Goal: Information Seeking & Learning: Learn about a topic

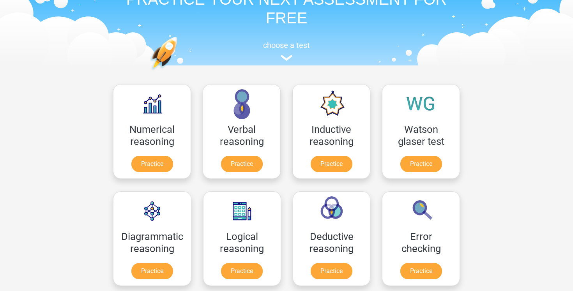
scroll to position [47, 0]
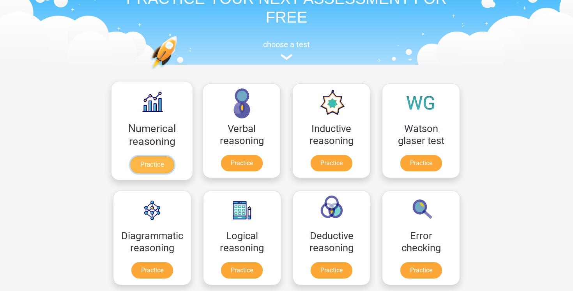
click at [163, 169] on link "Practice" at bounding box center [152, 164] width 44 height 17
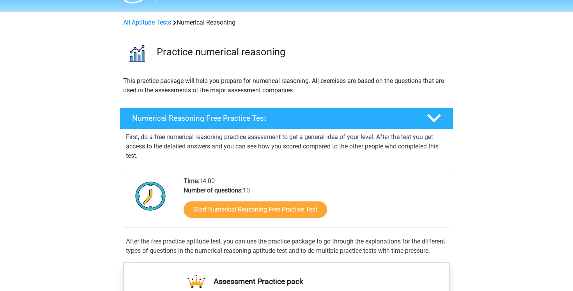
scroll to position [21, 0]
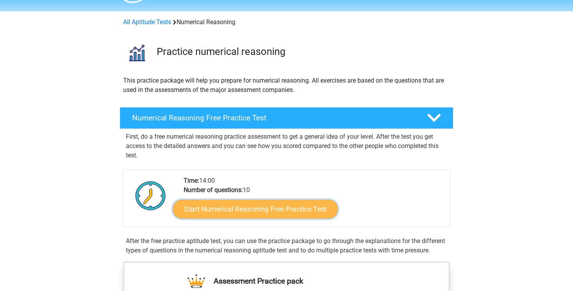
click at [275, 215] on link "Start Numerical Reasoning Free Practice Test" at bounding box center [255, 208] width 165 height 19
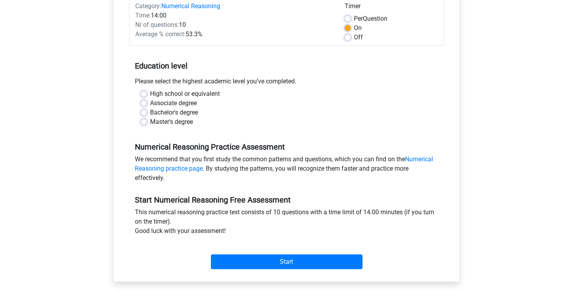
scroll to position [107, 0]
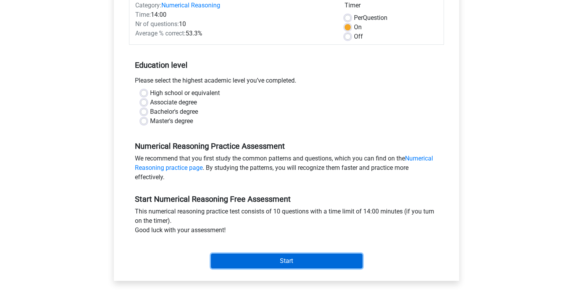
click at [256, 261] on input "Start" at bounding box center [287, 261] width 152 height 15
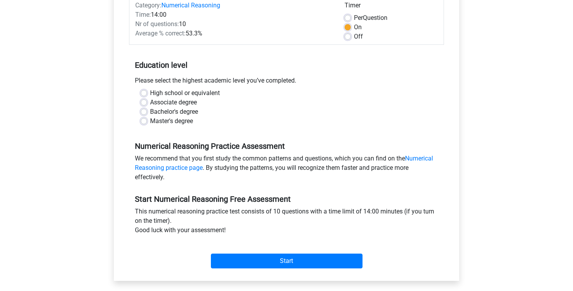
click at [58, 147] on div "Register Nederlands English" at bounding box center [286, 201] width 573 height 616
click at [143, 116] on div "Bachelor's degree" at bounding box center [286, 111] width 291 height 9
click at [150, 111] on label "Bachelor's degree" at bounding box center [174, 111] width 48 height 9
click at [144, 111] on input "Bachelor's degree" at bounding box center [144, 111] width 6 height 8
radio input "true"
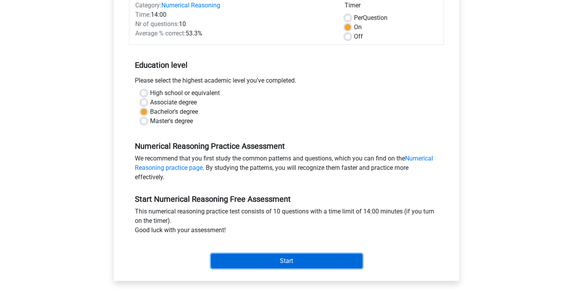
click at [294, 265] on input "Start" at bounding box center [287, 261] width 152 height 15
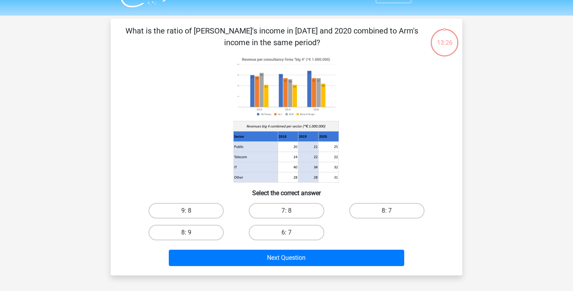
scroll to position [14, 0]
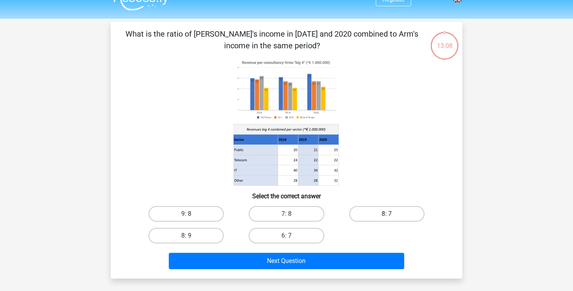
click at [369, 215] on label "8: 7" at bounding box center [386, 214] width 75 height 16
click at [386, 215] on input "8: 7" at bounding box center [388, 216] width 5 height 5
radio input "true"
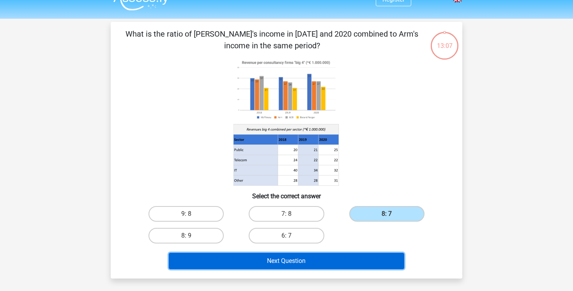
click at [318, 262] on button "Next Question" at bounding box center [287, 261] width 236 height 16
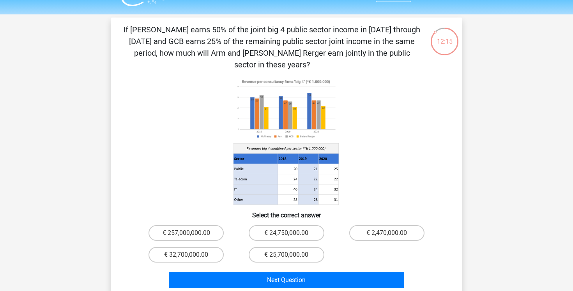
scroll to position [21, 0]
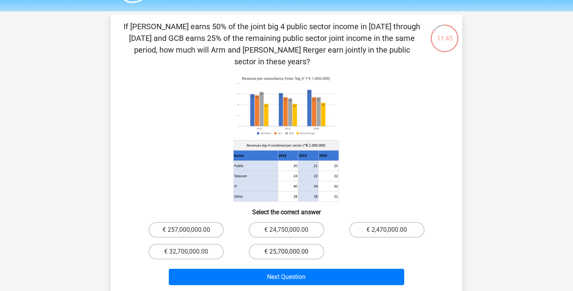
click at [276, 244] on label "€ 25,700,000.00" at bounding box center [286, 252] width 75 height 16
click at [286, 252] on input "€ 25,700,000.00" at bounding box center [288, 254] width 5 height 5
radio input "true"
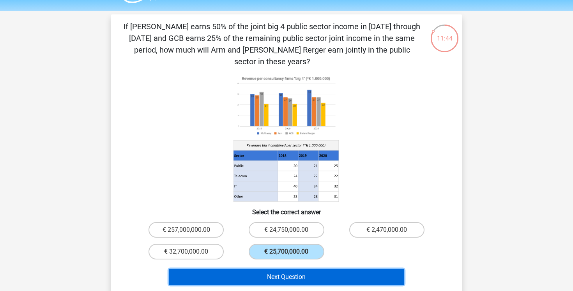
click at [273, 269] on button "Next Question" at bounding box center [287, 277] width 236 height 16
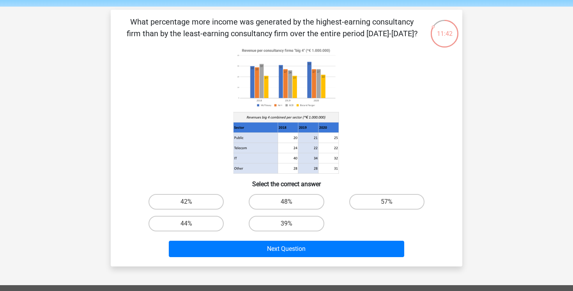
scroll to position [23, 0]
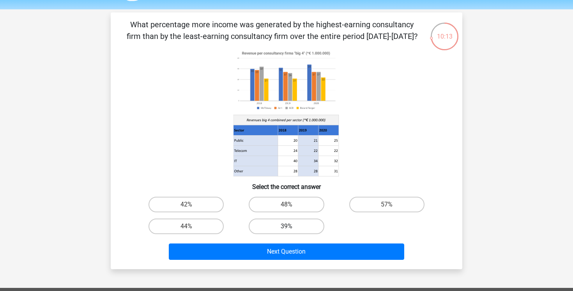
click at [272, 228] on label "39%" at bounding box center [286, 227] width 75 height 16
click at [286, 228] on input "39%" at bounding box center [288, 228] width 5 height 5
radio input "true"
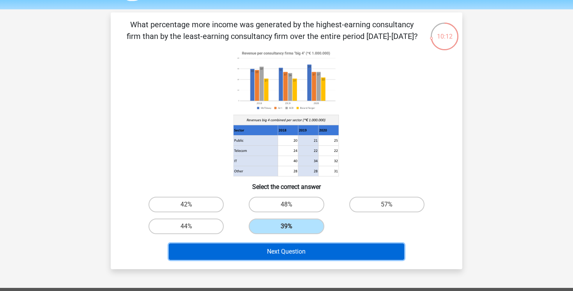
click at [266, 253] on button "Next Question" at bounding box center [287, 251] width 236 height 16
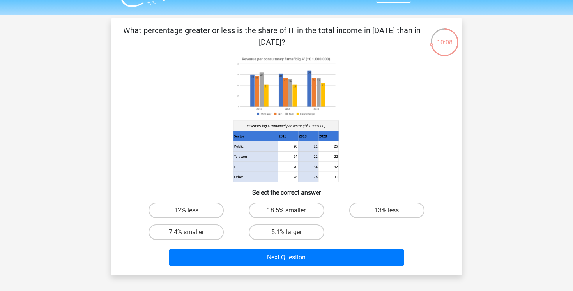
scroll to position [16, 0]
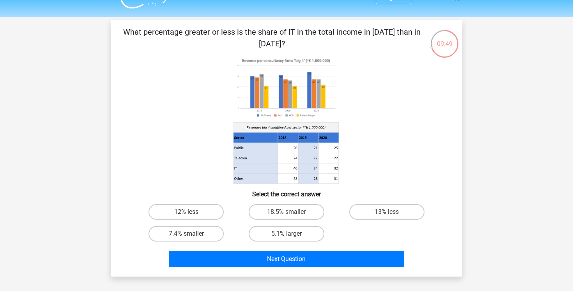
click at [175, 212] on label "12% less" at bounding box center [185, 212] width 75 height 16
click at [186, 212] on input "12% less" at bounding box center [188, 214] width 5 height 5
radio input "true"
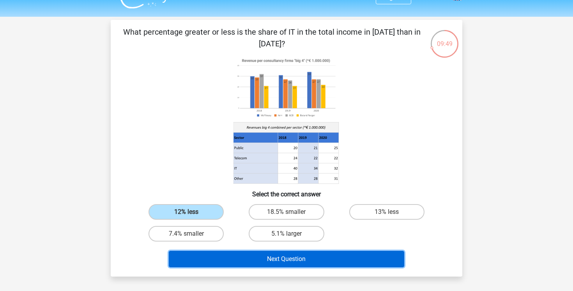
click at [236, 261] on button "Next Question" at bounding box center [287, 259] width 236 height 16
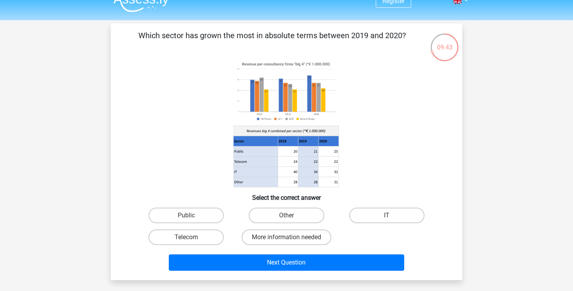
scroll to position [11, 0]
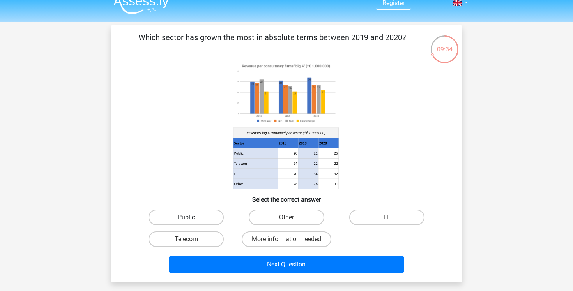
click at [210, 220] on label "Public" at bounding box center [185, 218] width 75 height 16
click at [191, 220] on input "Public" at bounding box center [188, 219] width 5 height 5
radio input "true"
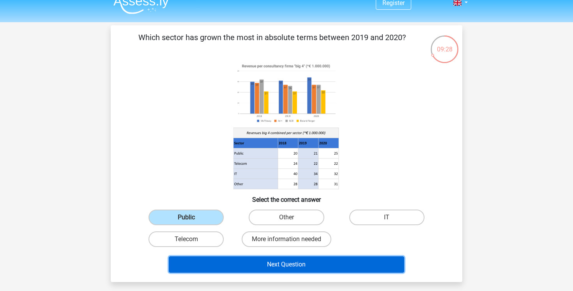
click at [257, 264] on button "Next Question" at bounding box center [287, 264] width 236 height 16
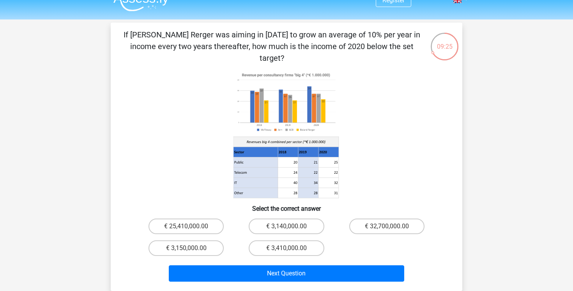
scroll to position [12, 0]
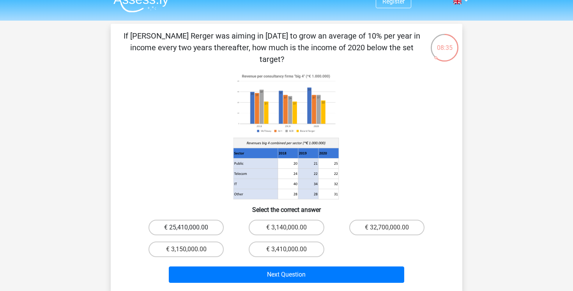
click at [201, 220] on label "€ 25,410,000.00" at bounding box center [185, 228] width 75 height 16
click at [191, 228] on input "€ 25,410,000.00" at bounding box center [188, 230] width 5 height 5
radio input "true"
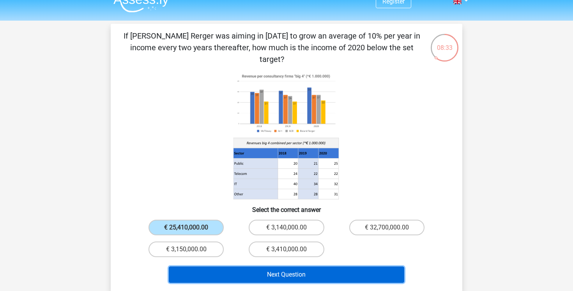
click at [257, 268] on button "Next Question" at bounding box center [287, 274] width 236 height 16
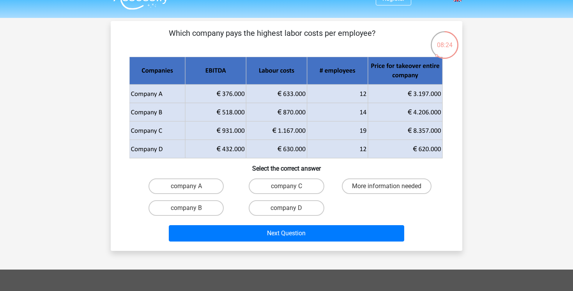
scroll to position [16, 0]
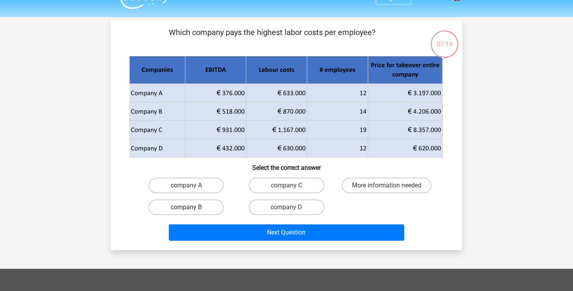
click at [191, 209] on label "company B" at bounding box center [185, 207] width 75 height 16
click at [191, 209] on input "company B" at bounding box center [188, 209] width 5 height 5
radio input "true"
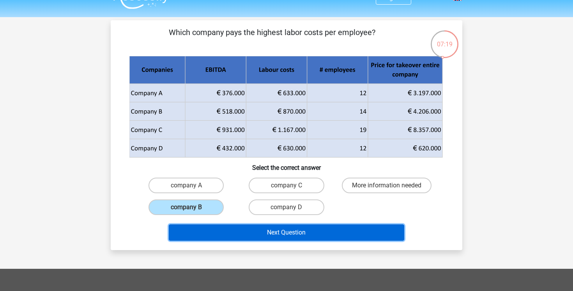
click at [251, 231] on button "Next Question" at bounding box center [287, 232] width 236 height 16
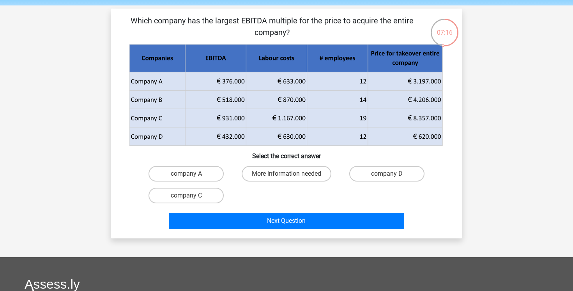
scroll to position [22, 0]
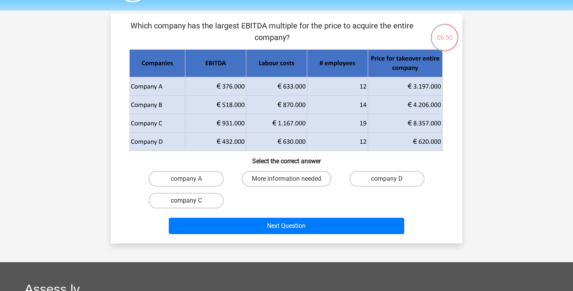
click at [206, 201] on label "company C" at bounding box center [185, 201] width 75 height 16
click at [191, 201] on input "company C" at bounding box center [188, 203] width 5 height 5
radio input "true"
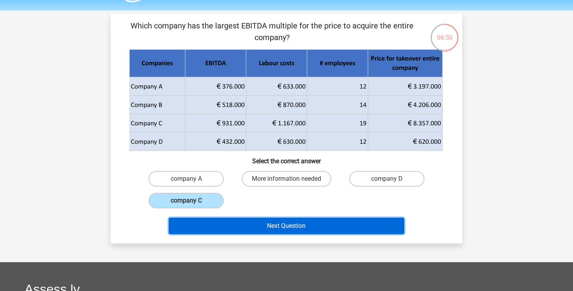
click at [258, 224] on button "Next Question" at bounding box center [287, 226] width 236 height 16
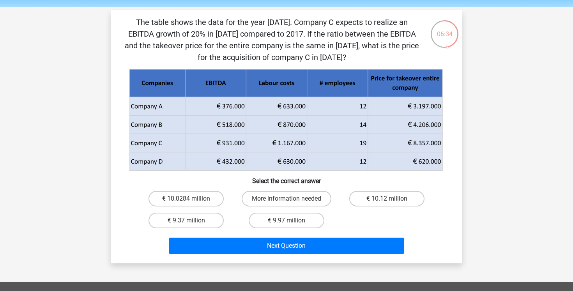
scroll to position [26, 0]
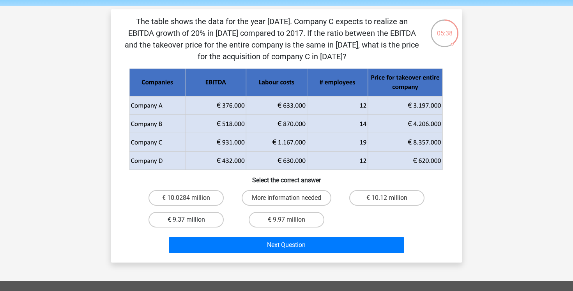
click at [211, 220] on label "€ 9.37 million" at bounding box center [185, 220] width 75 height 16
click at [191, 220] on input "€ 9.37 million" at bounding box center [188, 222] width 5 height 5
radio input "true"
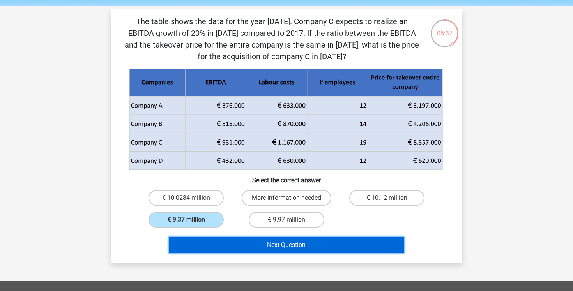
click at [263, 242] on button "Next Question" at bounding box center [287, 245] width 236 height 16
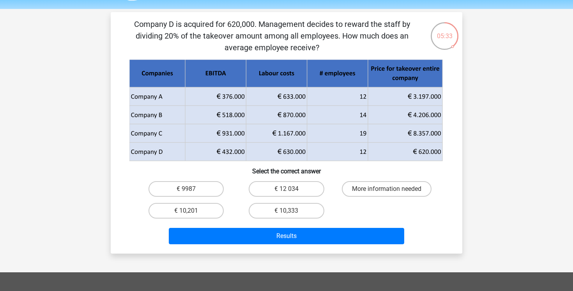
scroll to position [23, 0]
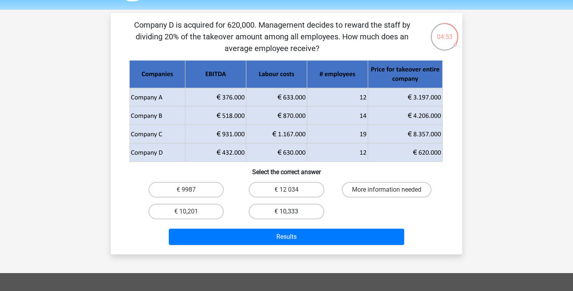
click at [311, 217] on label "€ 10,333" at bounding box center [286, 212] width 75 height 16
click at [291, 217] on input "€ 10,333" at bounding box center [288, 214] width 5 height 5
radio input "true"
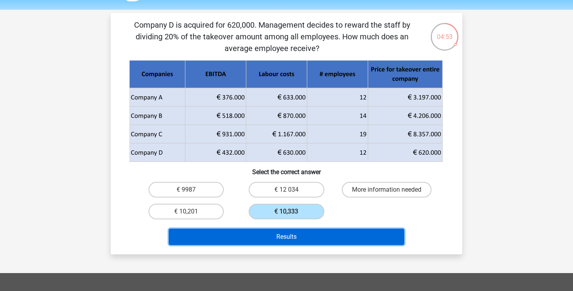
click at [309, 236] on button "Results" at bounding box center [287, 237] width 236 height 16
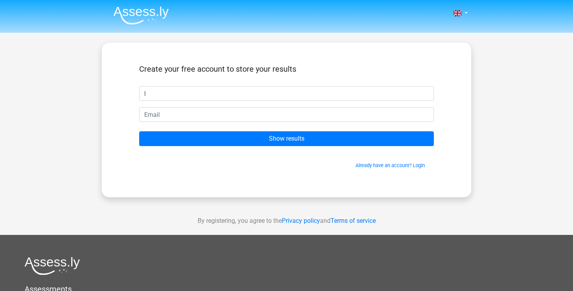
type input "l"
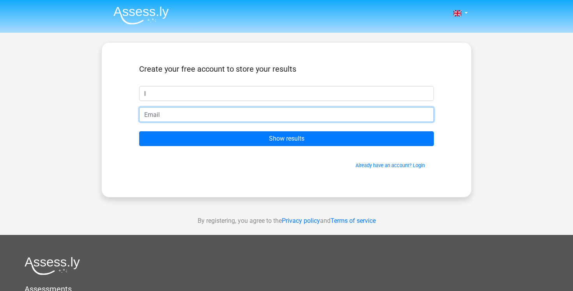
click at [328, 117] on input "email" at bounding box center [286, 114] width 295 height 15
type input "[EMAIL_ADDRESS][DOMAIN_NAME]"
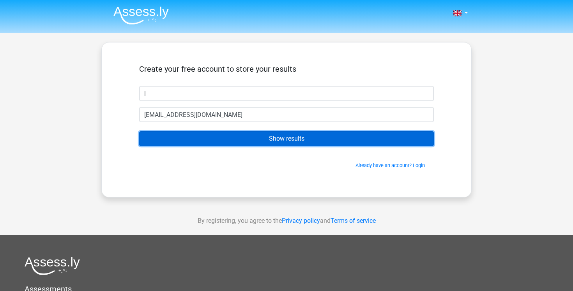
click at [295, 139] on input "Show results" at bounding box center [286, 138] width 295 height 15
click at [362, 141] on input "Show results" at bounding box center [286, 138] width 295 height 15
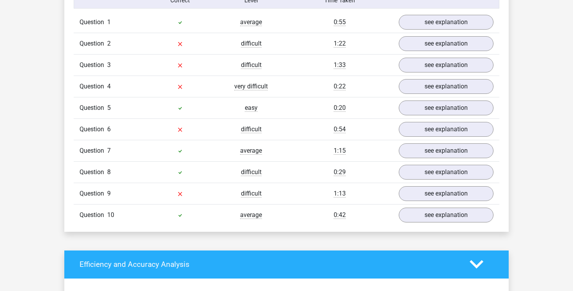
scroll to position [646, 0]
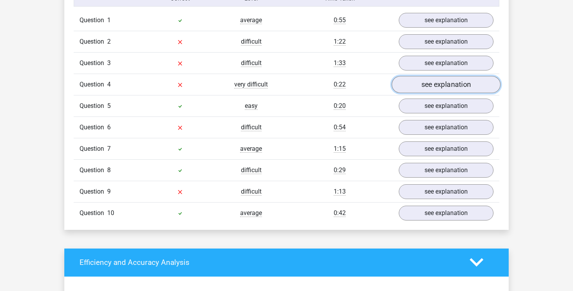
click at [451, 82] on link "see explanation" at bounding box center [446, 84] width 109 height 17
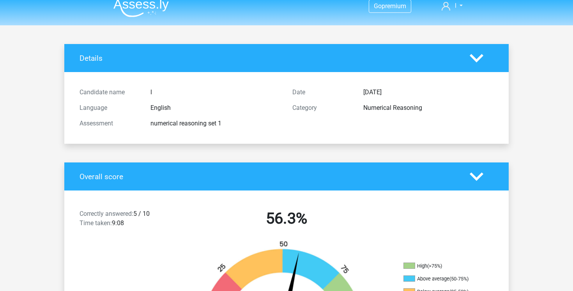
scroll to position [0, 0]
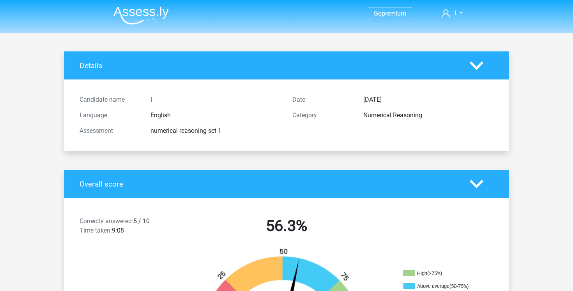
click at [484, 59] on div at bounding box center [481, 66] width 35 height 14
click at [474, 71] on icon at bounding box center [476, 66] width 14 height 14
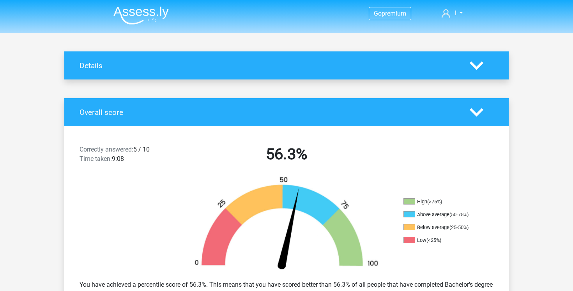
click at [475, 71] on icon at bounding box center [476, 66] width 14 height 14
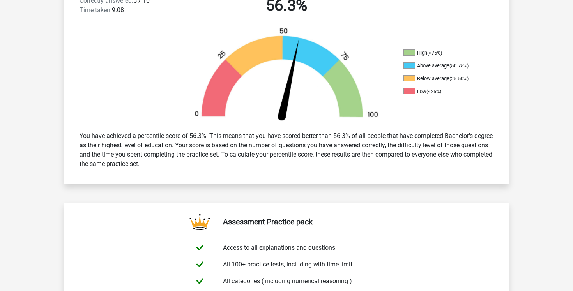
scroll to position [165, 0]
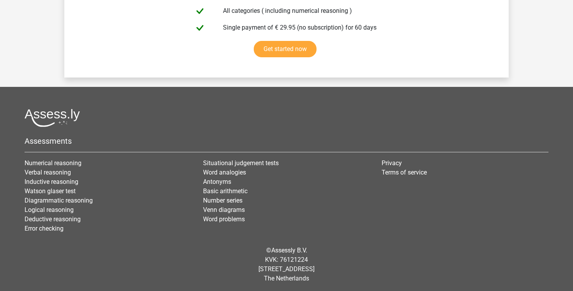
scroll to position [1376, 0]
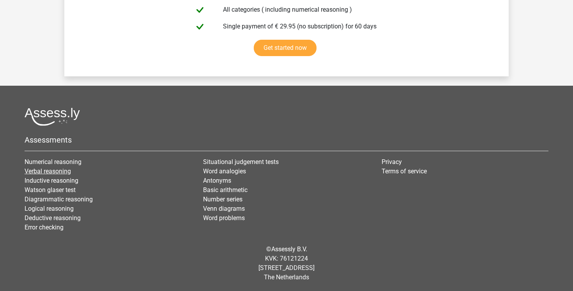
click at [43, 172] on link "Verbal reasoning" at bounding box center [48, 171] width 46 height 7
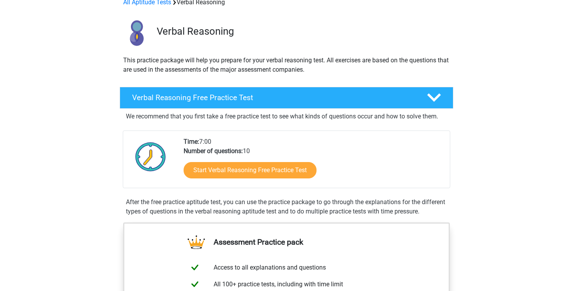
scroll to position [44, 0]
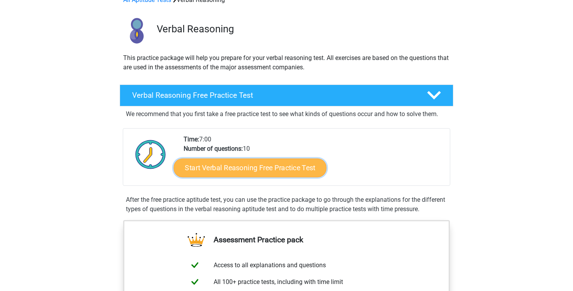
click at [222, 169] on link "Start Verbal Reasoning Free Practice Test" at bounding box center [250, 168] width 153 height 19
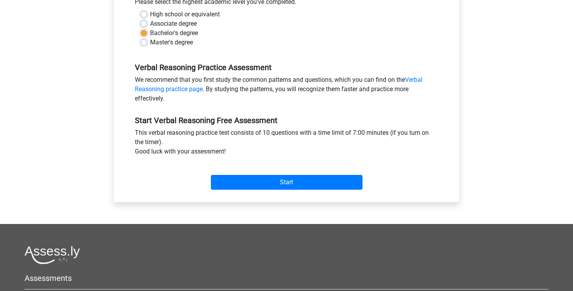
scroll to position [188, 0]
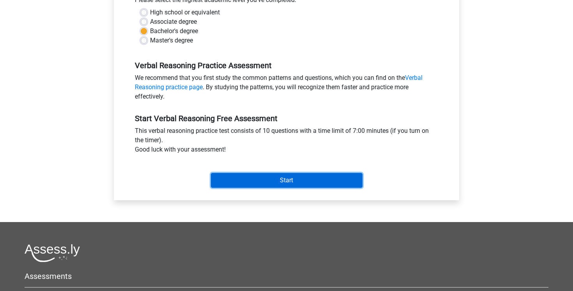
click at [260, 178] on input "Start" at bounding box center [287, 180] width 152 height 15
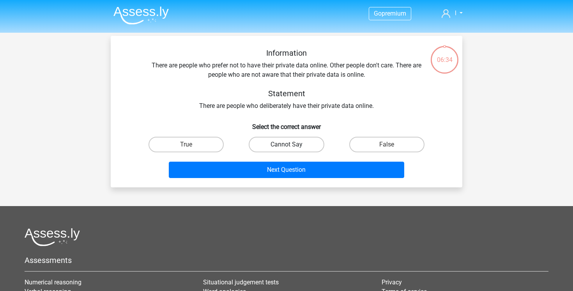
click at [314, 147] on label "Cannot Say" at bounding box center [286, 145] width 75 height 16
click at [291, 147] on input "Cannot Say" at bounding box center [288, 147] width 5 height 5
radio input "true"
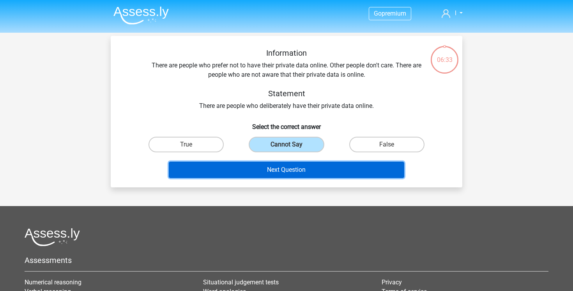
click at [307, 168] on button "Next Question" at bounding box center [287, 170] width 236 height 16
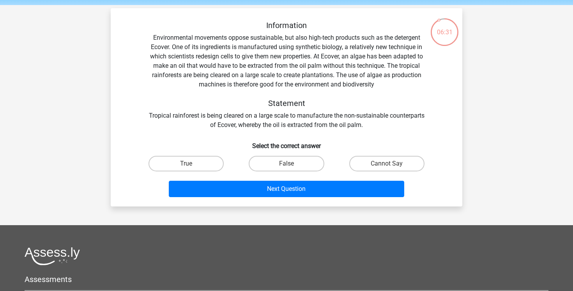
scroll to position [25, 0]
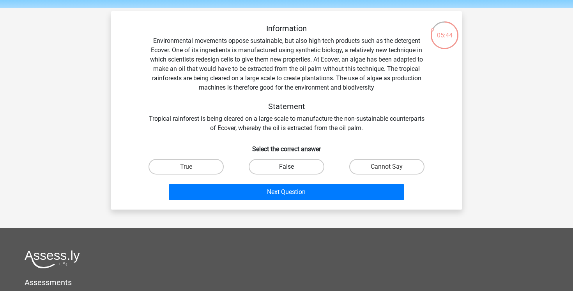
click at [300, 166] on label "False" at bounding box center [286, 167] width 75 height 16
click at [291, 167] on input "False" at bounding box center [288, 169] width 5 height 5
radio input "true"
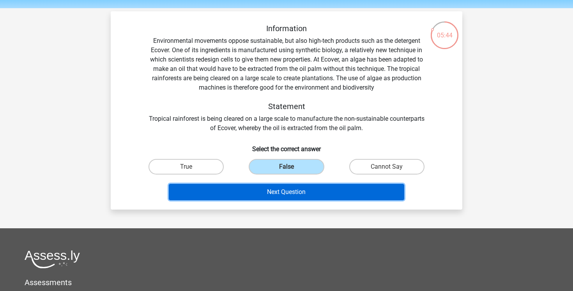
click at [298, 195] on button "Next Question" at bounding box center [287, 192] width 236 height 16
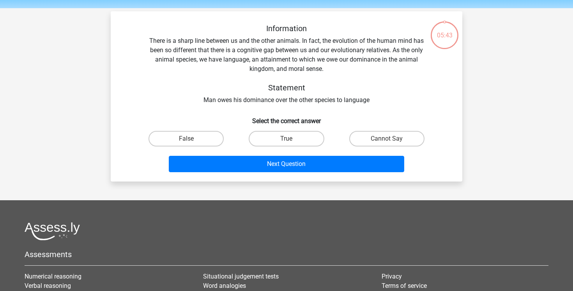
scroll to position [36, 0]
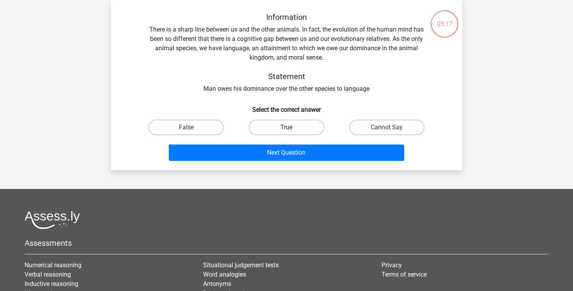
click at [289, 134] on label "True" at bounding box center [286, 128] width 75 height 16
click at [289, 132] on input "True" at bounding box center [288, 129] width 5 height 5
radio input "true"
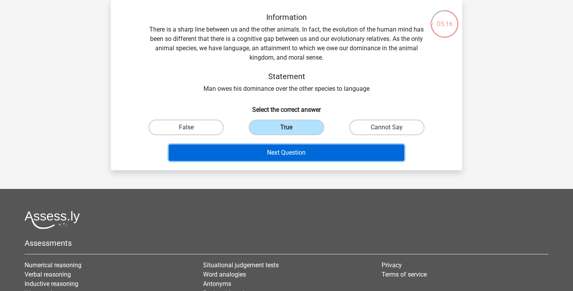
click at [285, 151] on button "Next Question" at bounding box center [287, 153] width 236 height 16
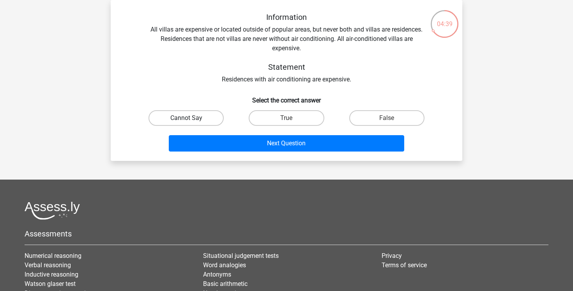
click at [209, 120] on label "Cannot Say" at bounding box center [185, 118] width 75 height 16
click at [191, 120] on input "Cannot Say" at bounding box center [188, 120] width 5 height 5
radio input "true"
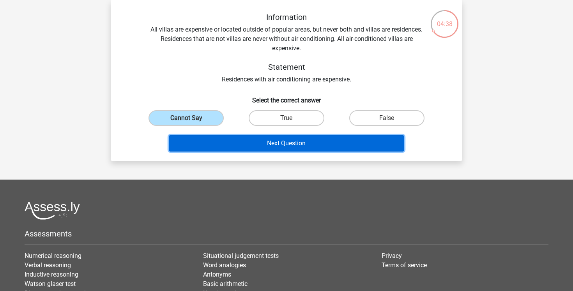
click at [254, 143] on button "Next Question" at bounding box center [287, 143] width 236 height 16
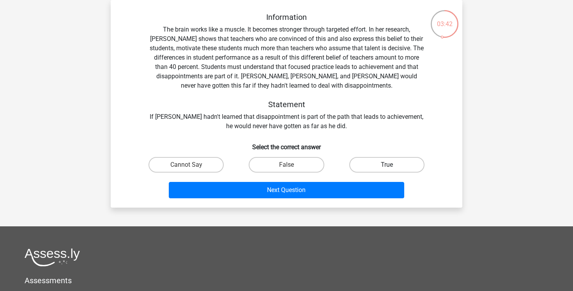
click at [377, 169] on label "True" at bounding box center [386, 165] width 75 height 16
click at [386, 169] on input "True" at bounding box center [388, 167] width 5 height 5
radio input "true"
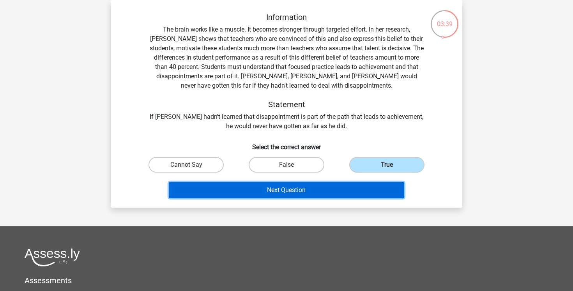
click at [317, 192] on button "Next Question" at bounding box center [287, 190] width 236 height 16
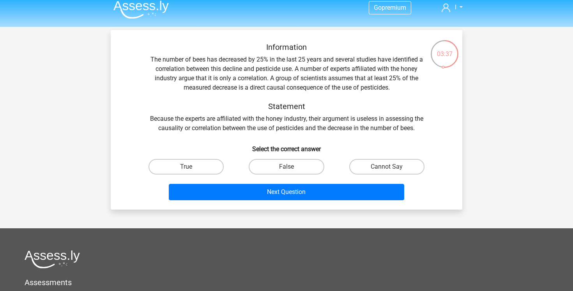
scroll to position [0, 0]
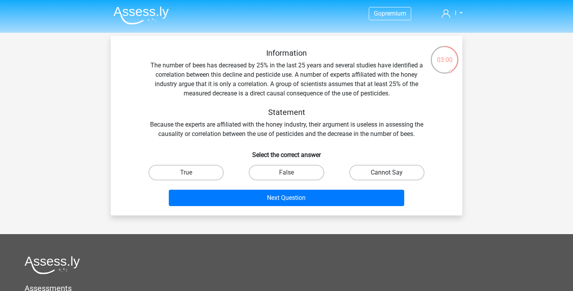
click at [384, 178] on label "Cannot Say" at bounding box center [386, 173] width 75 height 16
click at [386, 178] on input "Cannot Say" at bounding box center [388, 175] width 5 height 5
radio input "true"
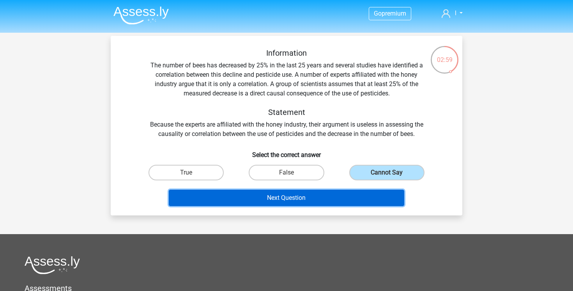
click at [346, 199] on button "Next Question" at bounding box center [287, 198] width 236 height 16
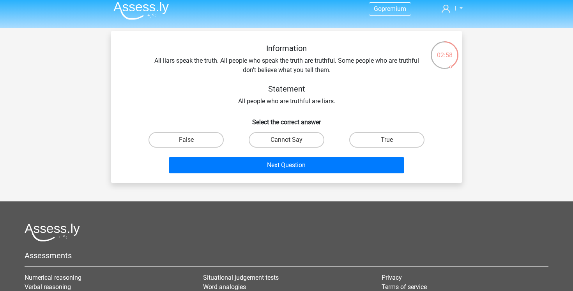
scroll to position [2, 0]
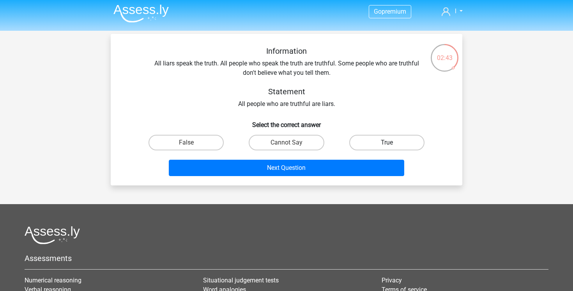
click at [362, 144] on label "True" at bounding box center [386, 143] width 75 height 16
click at [386, 144] on input "True" at bounding box center [388, 145] width 5 height 5
radio input "true"
click at [201, 148] on label "False" at bounding box center [185, 143] width 75 height 16
click at [191, 148] on input "False" at bounding box center [188, 145] width 5 height 5
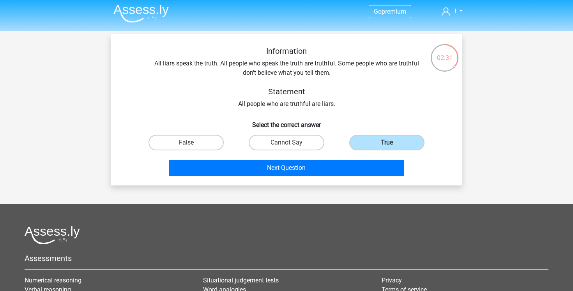
radio input "true"
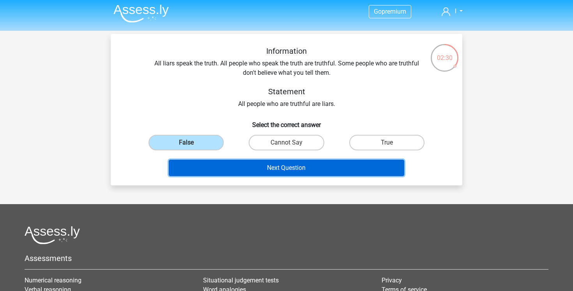
click at [231, 168] on button "Next Question" at bounding box center [287, 168] width 236 height 16
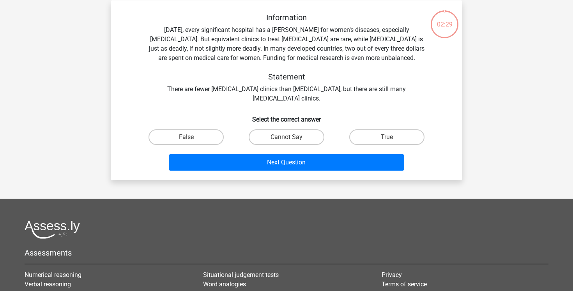
scroll to position [36, 0]
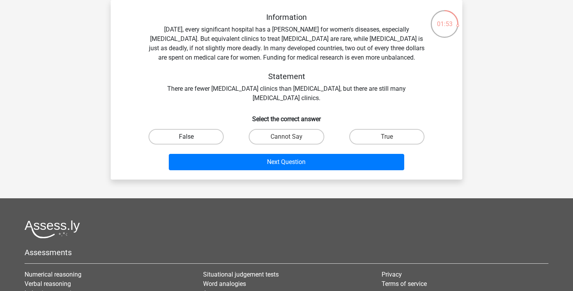
click at [205, 134] on label "False" at bounding box center [185, 137] width 75 height 16
click at [191, 137] on input "False" at bounding box center [188, 139] width 5 height 5
radio input "true"
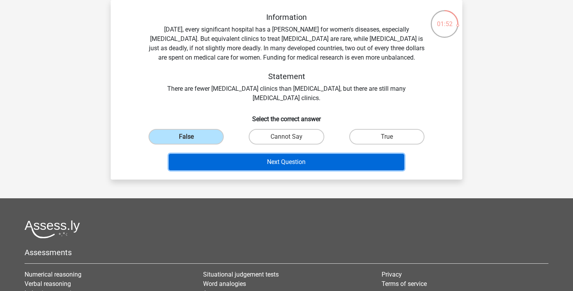
click at [248, 159] on button "Next Question" at bounding box center [287, 162] width 236 height 16
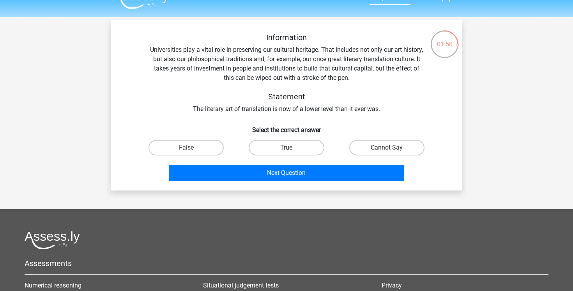
scroll to position [12, 0]
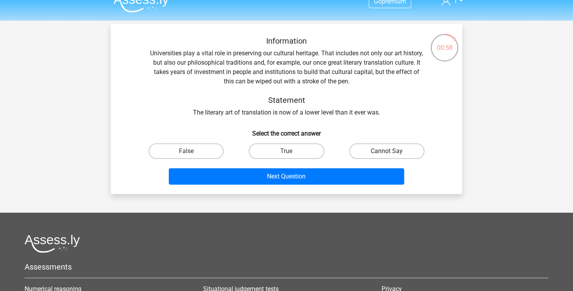
click at [365, 157] on label "Cannot Say" at bounding box center [386, 151] width 75 height 16
click at [386, 156] on input "Cannot Say" at bounding box center [388, 153] width 5 height 5
radio input "true"
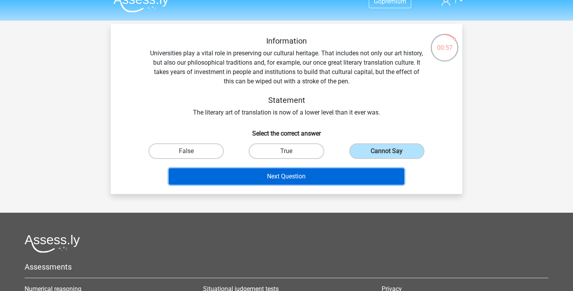
click at [329, 175] on button "Next Question" at bounding box center [287, 176] width 236 height 16
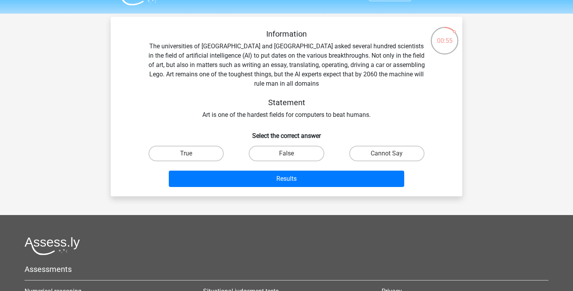
scroll to position [16, 0]
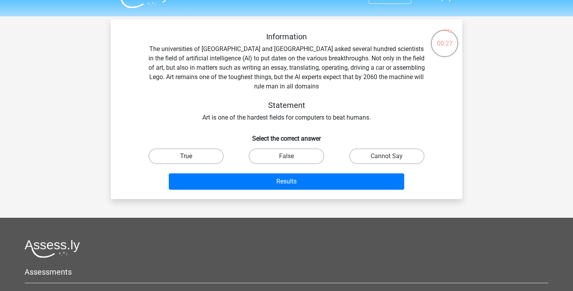
click at [182, 157] on label "True" at bounding box center [185, 156] width 75 height 16
click at [186, 157] on input "True" at bounding box center [188, 158] width 5 height 5
radio input "true"
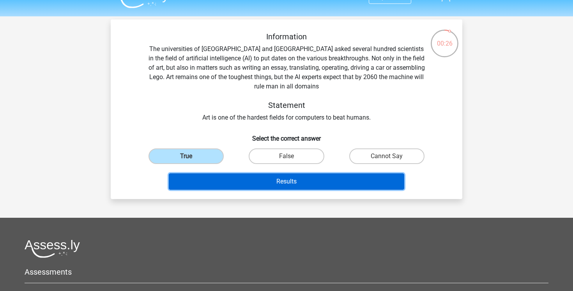
click at [237, 180] on button "Results" at bounding box center [287, 181] width 236 height 16
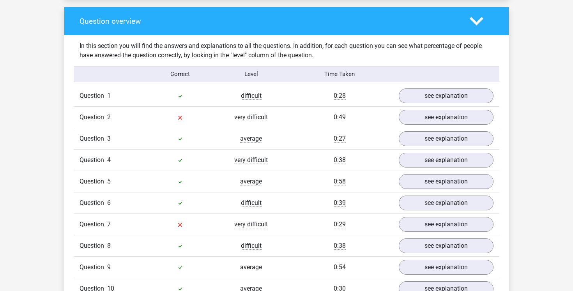
scroll to position [583, 0]
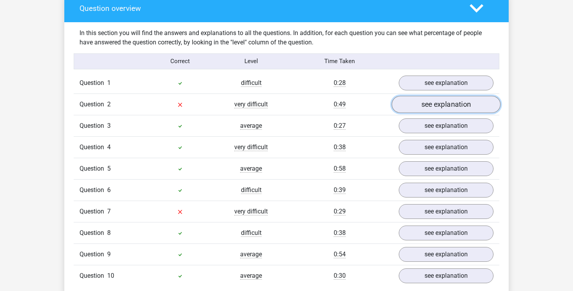
click at [470, 104] on link "see explanation" at bounding box center [446, 104] width 109 height 17
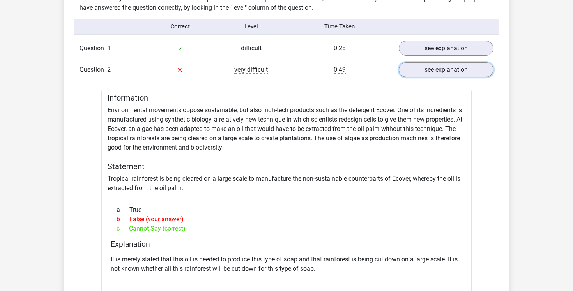
scroll to position [595, 0]
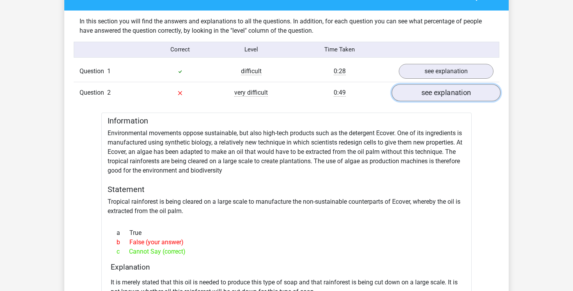
click at [471, 90] on link "see explanation" at bounding box center [446, 92] width 109 height 17
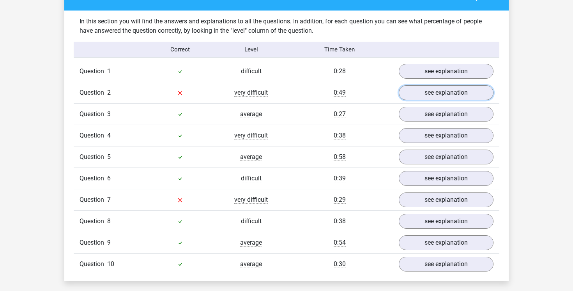
scroll to position [617, 0]
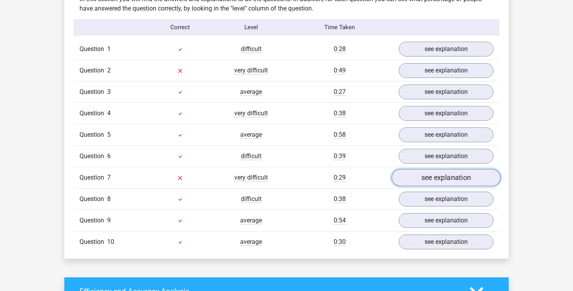
click at [467, 180] on link "see explanation" at bounding box center [446, 177] width 109 height 17
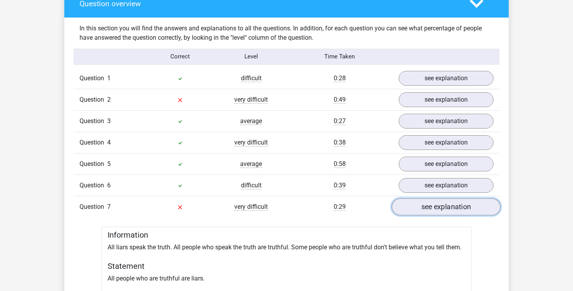
scroll to position [587, 0]
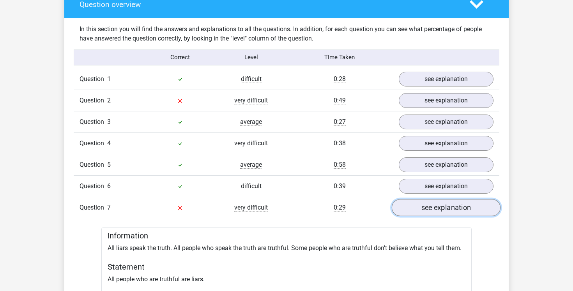
click at [457, 208] on link "see explanation" at bounding box center [446, 207] width 109 height 17
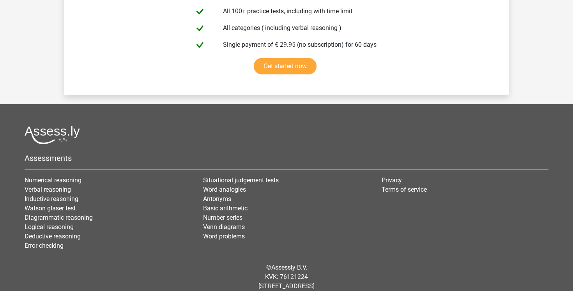
scroll to position [1374, 0]
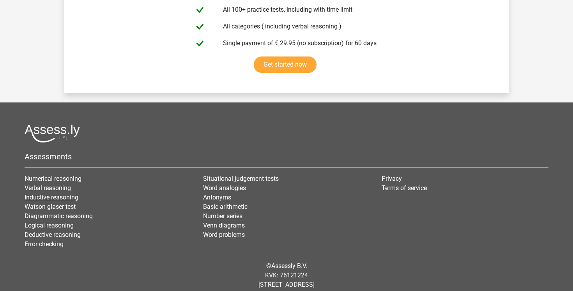
click at [35, 198] on link "Inductive reasoning" at bounding box center [52, 197] width 54 height 7
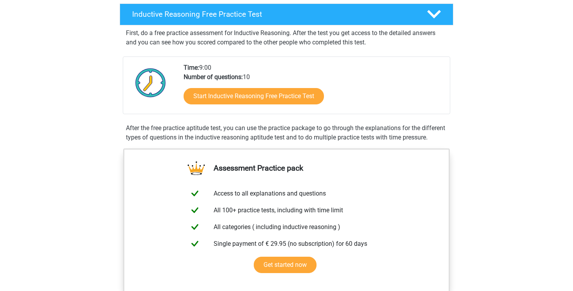
scroll to position [127, 0]
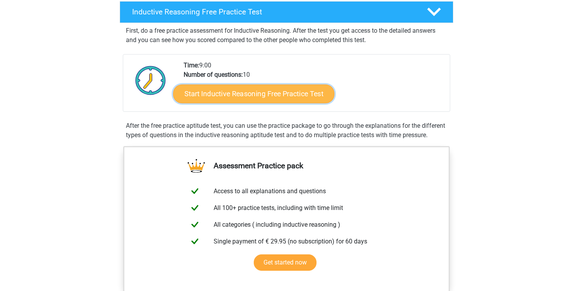
click at [234, 91] on link "Start Inductive Reasoning Free Practice Test" at bounding box center [253, 93] width 161 height 19
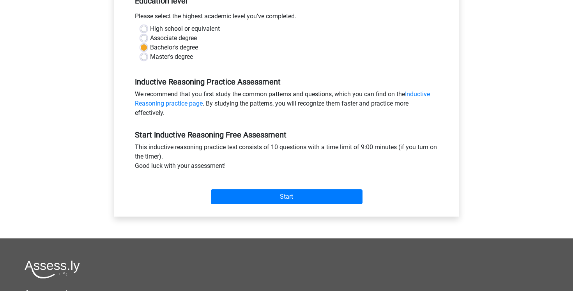
scroll to position [175, 0]
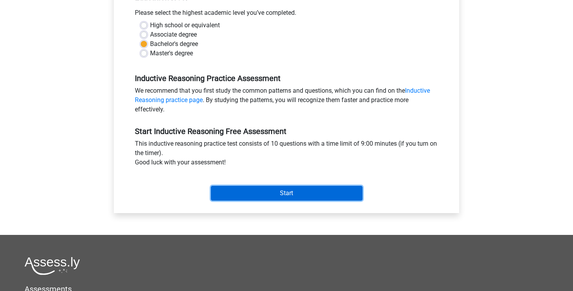
click at [245, 195] on input "Start" at bounding box center [287, 193] width 152 height 15
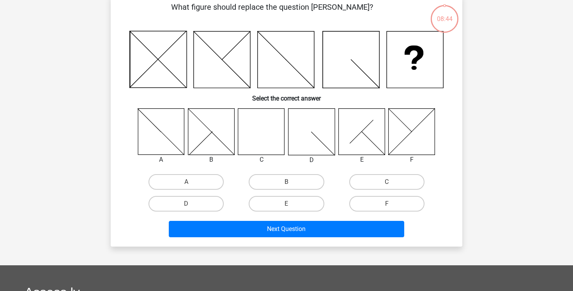
scroll to position [41, 0]
click at [369, 181] on label "C" at bounding box center [386, 182] width 75 height 16
click at [386, 182] on input "C" at bounding box center [388, 184] width 5 height 5
radio input "true"
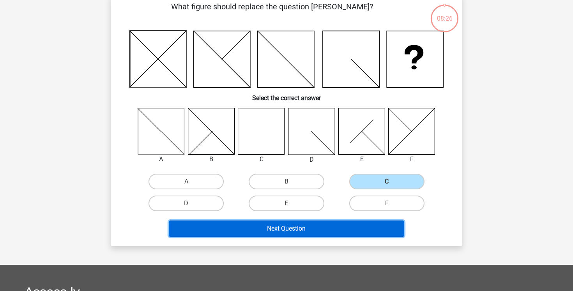
click at [273, 225] on button "Next Question" at bounding box center [287, 228] width 236 height 16
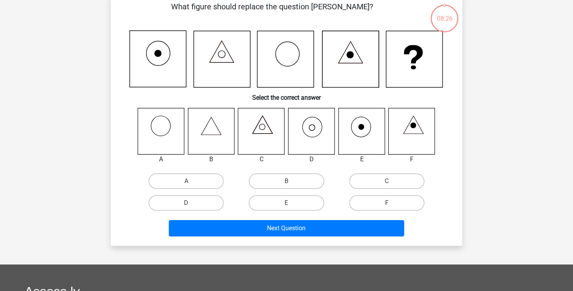
scroll to position [36, 0]
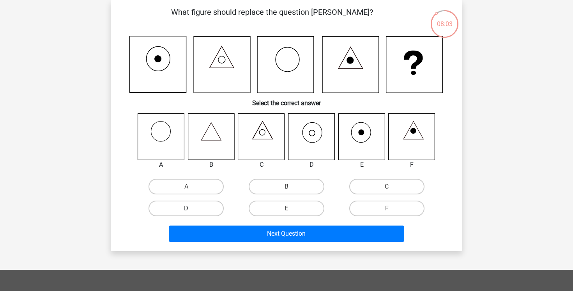
click at [201, 210] on label "D" at bounding box center [185, 209] width 75 height 16
click at [191, 210] on input "D" at bounding box center [188, 210] width 5 height 5
radio input "true"
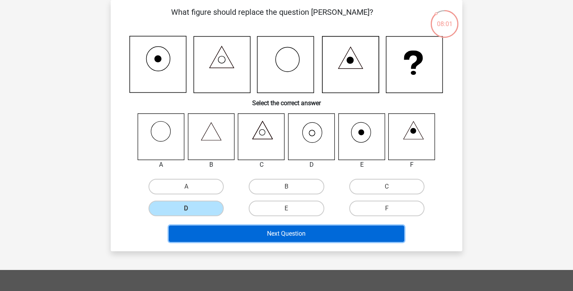
click at [240, 238] on button "Next Question" at bounding box center [287, 234] width 236 height 16
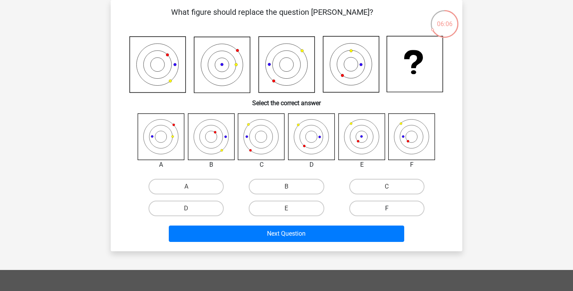
click at [374, 207] on label "F" at bounding box center [386, 209] width 75 height 16
click at [386, 208] on input "F" at bounding box center [388, 210] width 5 height 5
radio input "true"
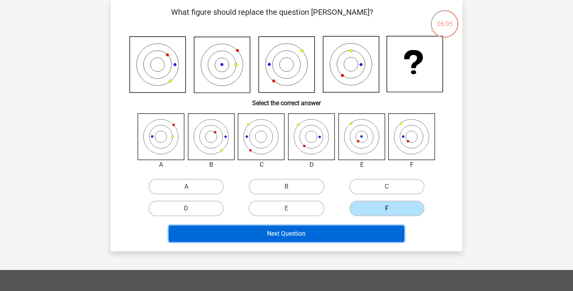
click at [305, 231] on button "Next Question" at bounding box center [287, 234] width 236 height 16
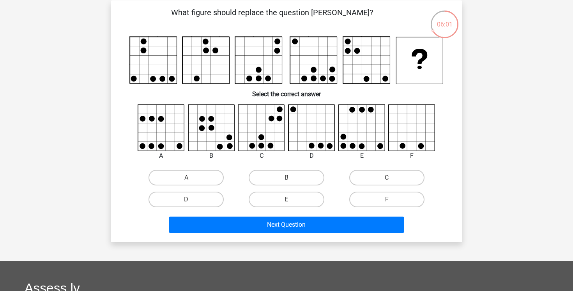
scroll to position [14, 0]
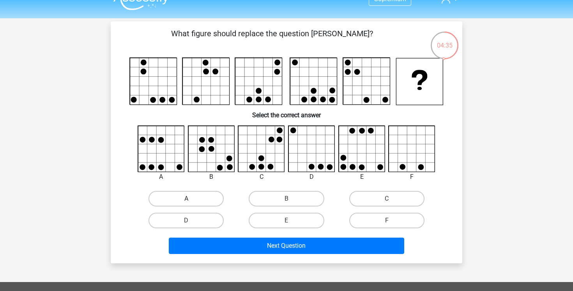
click at [215, 198] on label "A" at bounding box center [185, 199] width 75 height 16
click at [191, 199] on input "A" at bounding box center [188, 201] width 5 height 5
radio input "true"
click at [295, 219] on label "E" at bounding box center [286, 221] width 75 height 16
click at [291, 220] on input "E" at bounding box center [288, 222] width 5 height 5
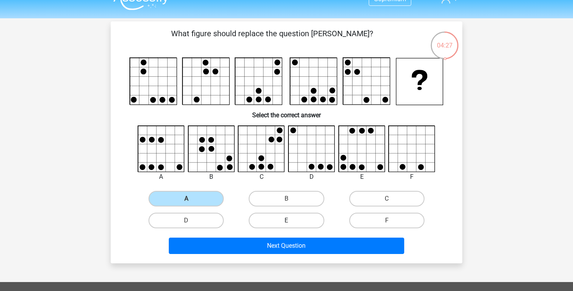
radio input "true"
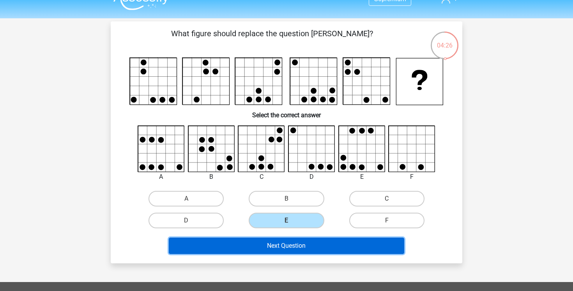
click at [288, 244] on button "Next Question" at bounding box center [287, 246] width 236 height 16
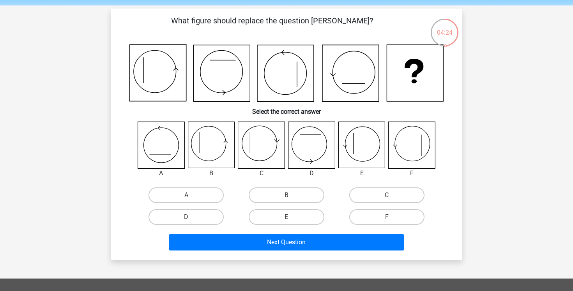
scroll to position [23, 0]
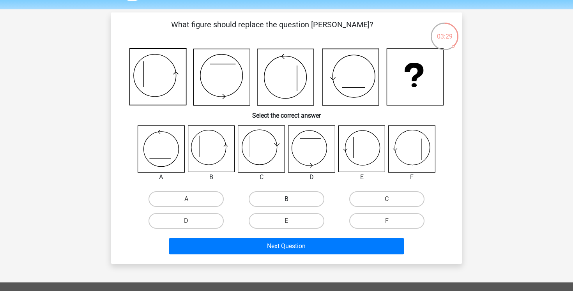
click at [261, 197] on label "B" at bounding box center [286, 199] width 75 height 16
click at [286, 199] on input "B" at bounding box center [288, 201] width 5 height 5
radio input "true"
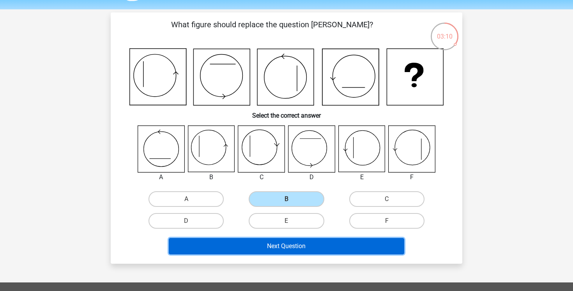
click at [271, 247] on button "Next Question" at bounding box center [287, 246] width 236 height 16
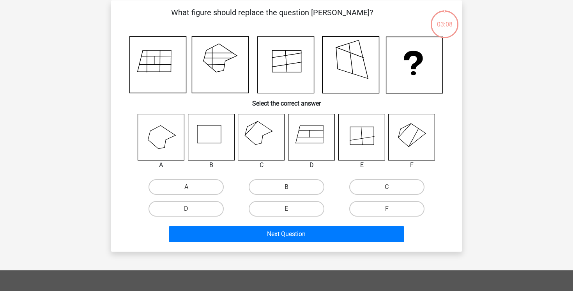
scroll to position [36, 0]
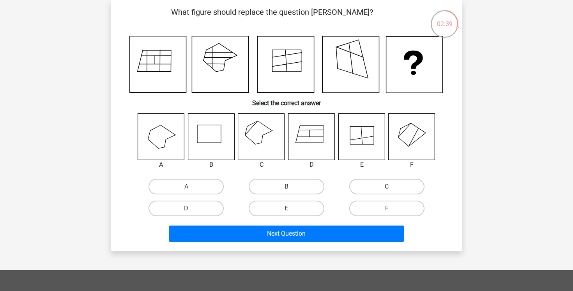
click at [368, 189] on label "C" at bounding box center [386, 187] width 75 height 16
click at [386, 189] on input "C" at bounding box center [388, 189] width 5 height 5
radio input "true"
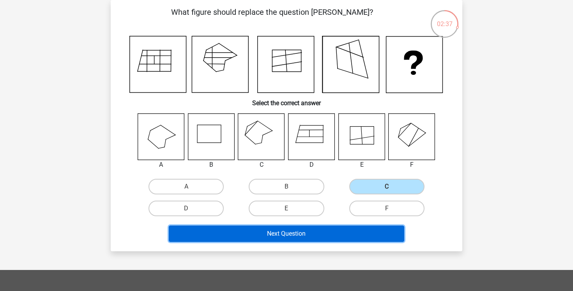
click at [303, 231] on button "Next Question" at bounding box center [287, 234] width 236 height 16
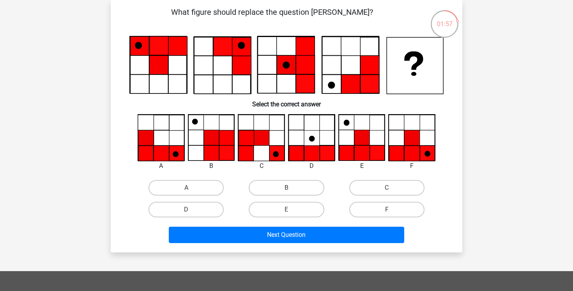
click at [388, 213] on input "F" at bounding box center [388, 212] width 5 height 5
radio input "true"
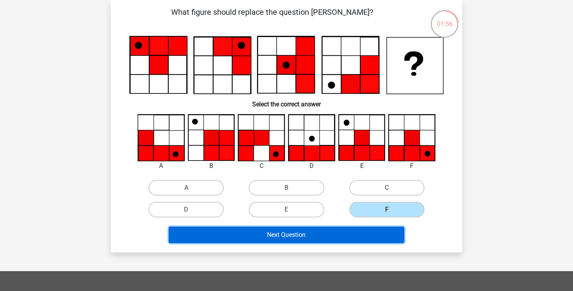
click at [307, 231] on button "Next Question" at bounding box center [287, 235] width 236 height 16
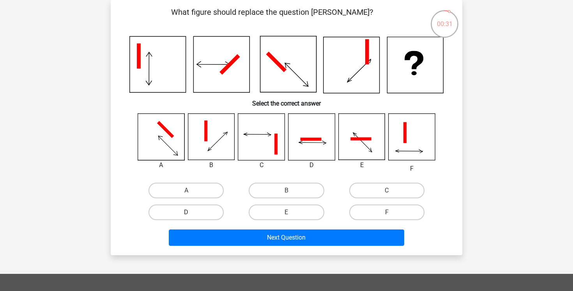
click at [197, 210] on label "D" at bounding box center [185, 213] width 75 height 16
click at [191, 212] on input "D" at bounding box center [188, 214] width 5 height 5
radio input "true"
click at [187, 196] on label "A" at bounding box center [185, 191] width 75 height 16
click at [187, 196] on input "A" at bounding box center [188, 192] width 5 height 5
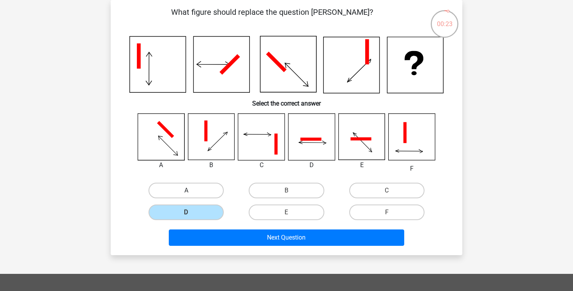
radio input "true"
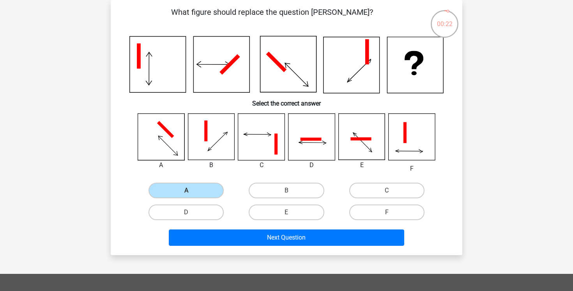
click at [294, 246] on div "Next Question" at bounding box center [286, 238] width 301 height 19
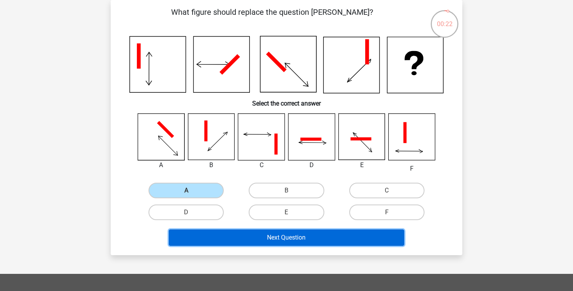
click at [294, 244] on button "Next Question" at bounding box center [287, 237] width 236 height 16
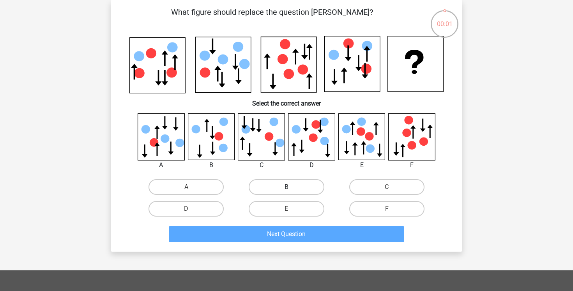
click at [295, 186] on label "B" at bounding box center [286, 187] width 75 height 16
click at [291, 187] on input "B" at bounding box center [288, 189] width 5 height 5
radio input "true"
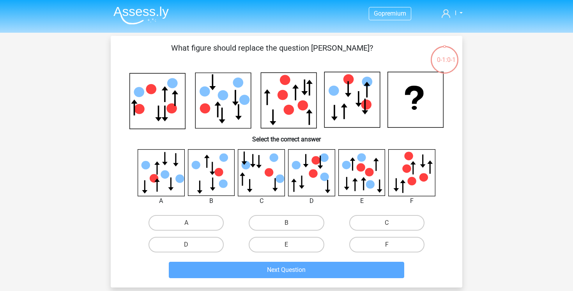
scroll to position [36, 0]
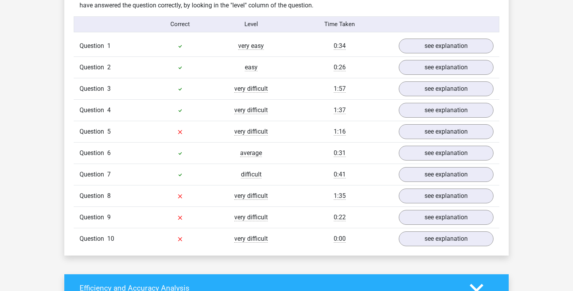
scroll to position [621, 0]
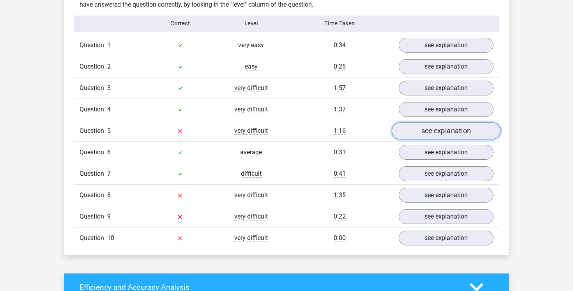
click at [446, 134] on link "see explanation" at bounding box center [446, 130] width 109 height 17
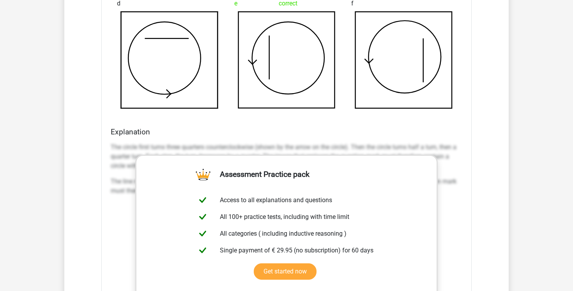
scroll to position [1000, 0]
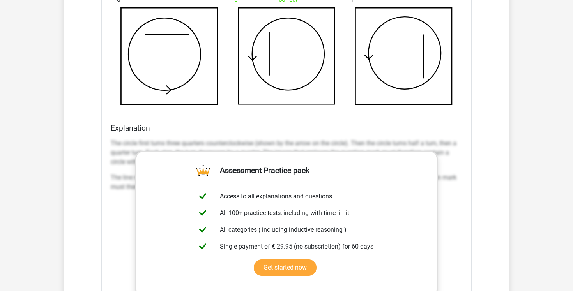
click at [453, 203] on div "The circle first turns three quarters counterclockwise (shown by the arrow on t…" at bounding box center [286, 253] width 351 height 234
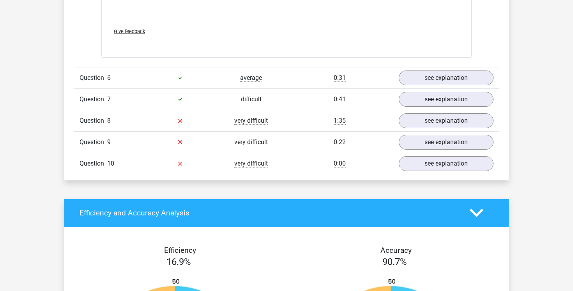
scroll to position [1348, 0]
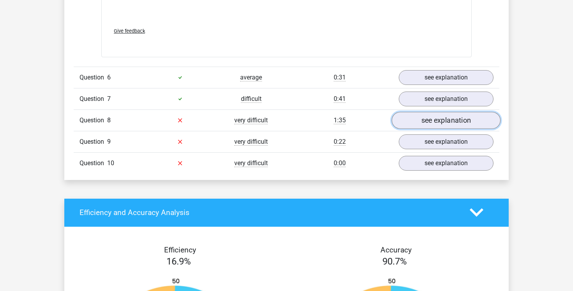
click at [447, 124] on link "see explanation" at bounding box center [446, 120] width 109 height 17
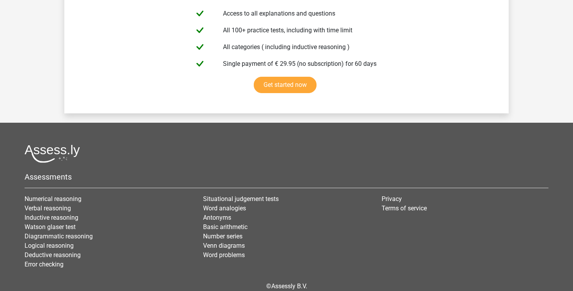
scroll to position [2537, 0]
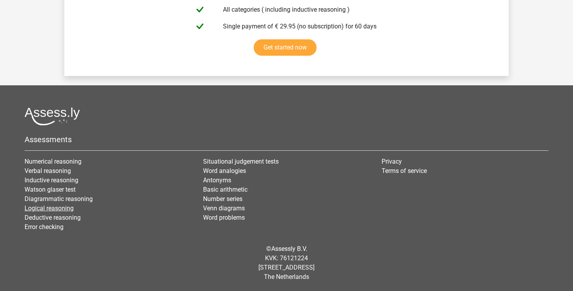
click at [61, 207] on link "Logical reasoning" at bounding box center [49, 208] width 49 height 7
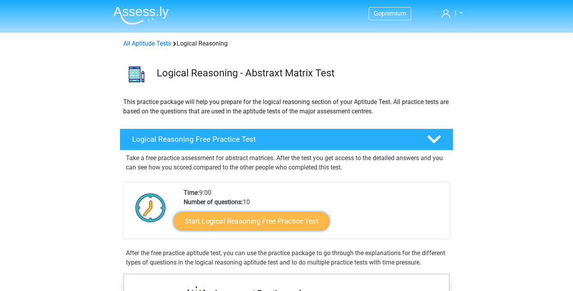
click at [192, 226] on link "Start Logical Reasoning Free Practice Test" at bounding box center [251, 221] width 156 height 19
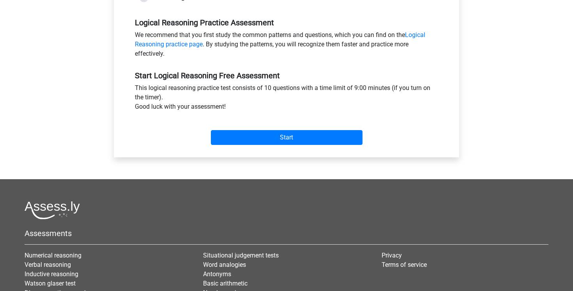
scroll to position [233, 0]
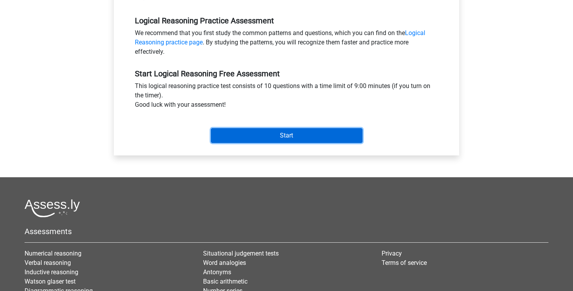
click at [330, 136] on input "Start" at bounding box center [287, 135] width 152 height 15
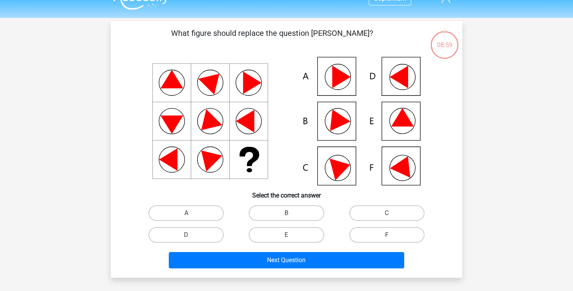
scroll to position [17, 0]
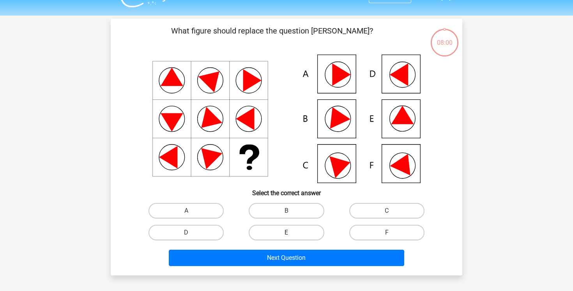
click at [307, 229] on label "E" at bounding box center [286, 233] width 75 height 16
click at [291, 233] on input "E" at bounding box center [288, 235] width 5 height 5
radio input "true"
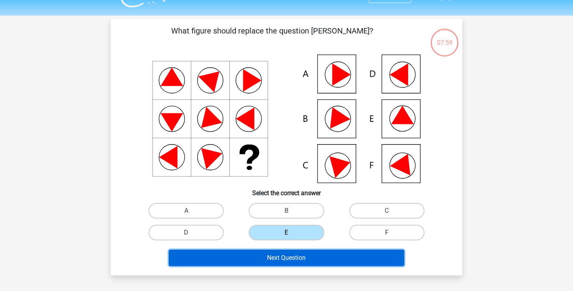
click at [295, 256] on button "Next Question" at bounding box center [287, 258] width 236 height 16
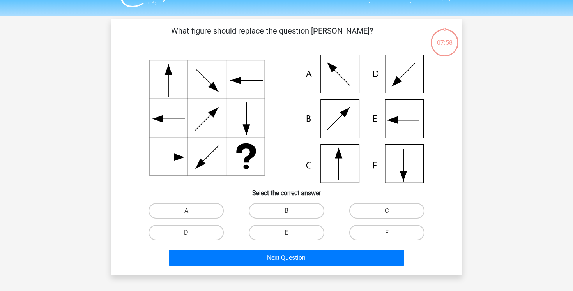
scroll to position [36, 0]
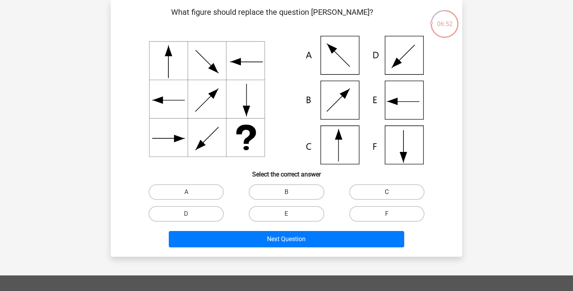
click at [381, 195] on label "C" at bounding box center [386, 192] width 75 height 16
click at [386, 195] on input "C" at bounding box center [388, 194] width 5 height 5
radio input "true"
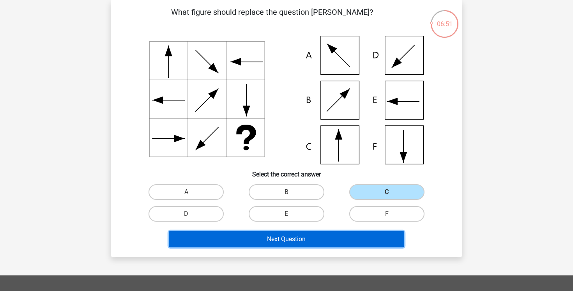
click at [291, 238] on button "Next Question" at bounding box center [287, 239] width 236 height 16
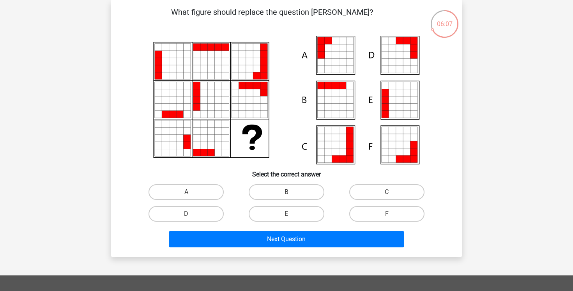
click at [279, 201] on div "B" at bounding box center [286, 192] width 100 height 22
click at [280, 194] on label "B" at bounding box center [286, 192] width 75 height 16
click at [286, 194] on input "B" at bounding box center [288, 194] width 5 height 5
radio input "true"
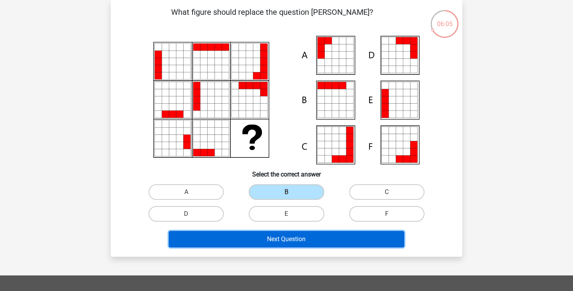
click at [269, 241] on button "Next Question" at bounding box center [287, 239] width 236 height 16
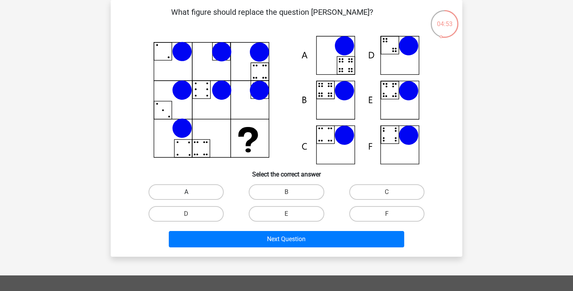
click at [197, 189] on label "A" at bounding box center [185, 192] width 75 height 16
click at [191, 192] on input "A" at bounding box center [188, 194] width 5 height 5
radio input "true"
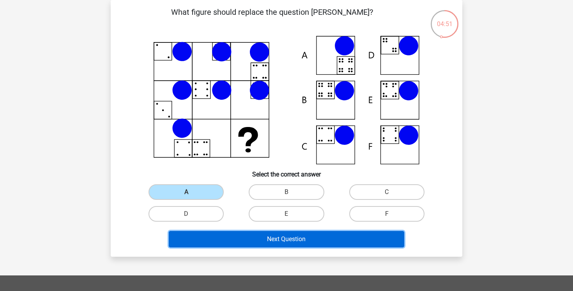
click at [252, 240] on button "Next Question" at bounding box center [287, 239] width 236 height 16
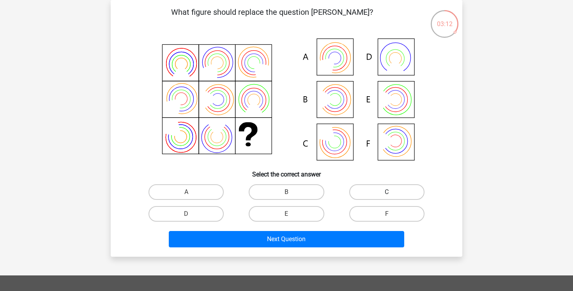
click at [373, 197] on label "C" at bounding box center [386, 192] width 75 height 16
click at [386, 197] on input "C" at bounding box center [388, 194] width 5 height 5
radio input "true"
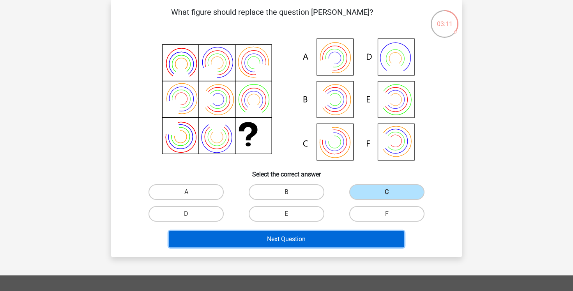
click at [295, 236] on button "Next Question" at bounding box center [287, 239] width 236 height 16
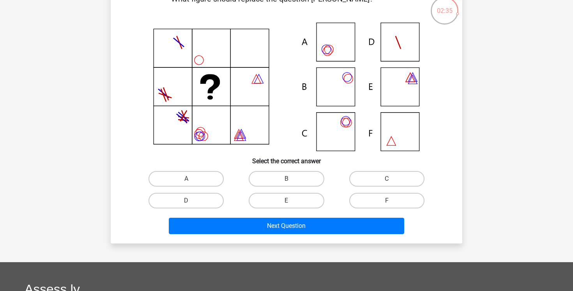
scroll to position [48, 0]
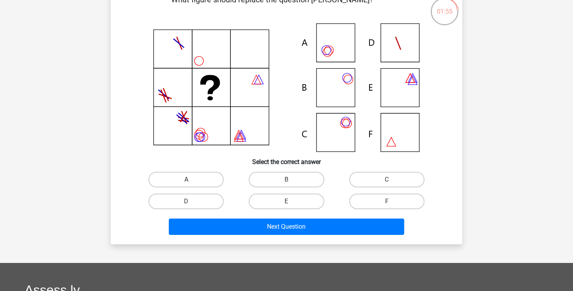
click at [202, 180] on label "A" at bounding box center [185, 180] width 75 height 16
click at [191, 180] on input "A" at bounding box center [188, 182] width 5 height 5
radio input "true"
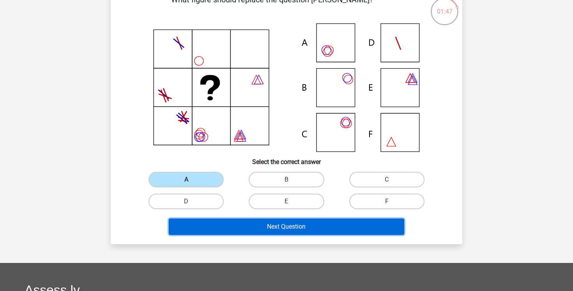
click at [246, 229] on button "Next Question" at bounding box center [287, 227] width 236 height 16
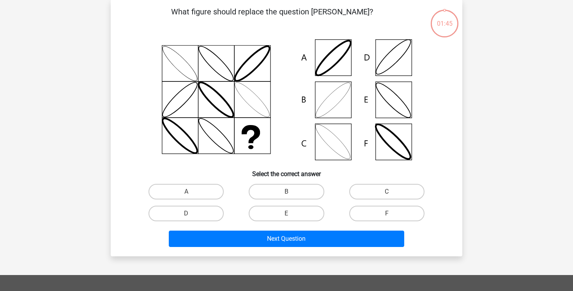
scroll to position [36, 0]
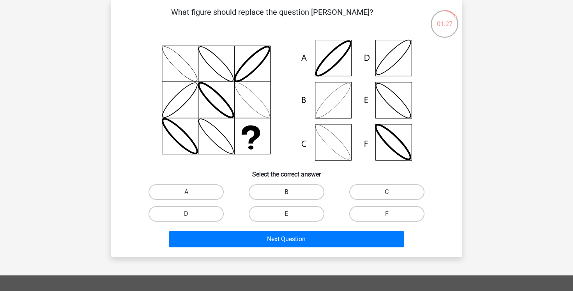
click at [282, 194] on label "B" at bounding box center [286, 192] width 75 height 16
click at [286, 194] on input "B" at bounding box center [288, 194] width 5 height 5
radio input "true"
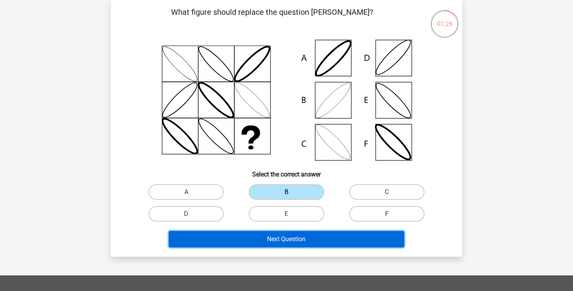
click at [274, 237] on button "Next Question" at bounding box center [287, 239] width 236 height 16
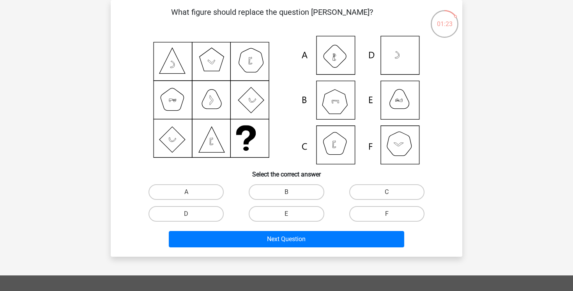
scroll to position [46, 0]
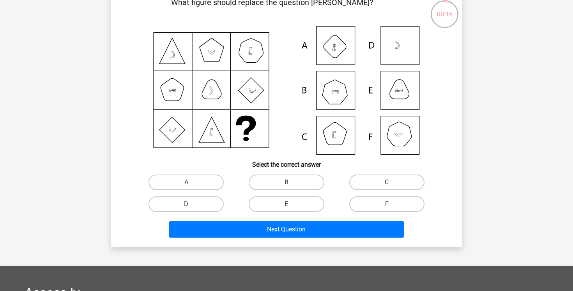
click at [368, 181] on label "C" at bounding box center [386, 183] width 75 height 16
click at [386, 182] on input "C" at bounding box center [388, 184] width 5 height 5
radio input "true"
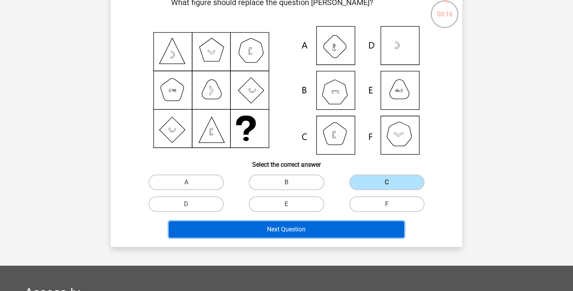
click at [295, 231] on button "Next Question" at bounding box center [287, 229] width 236 height 16
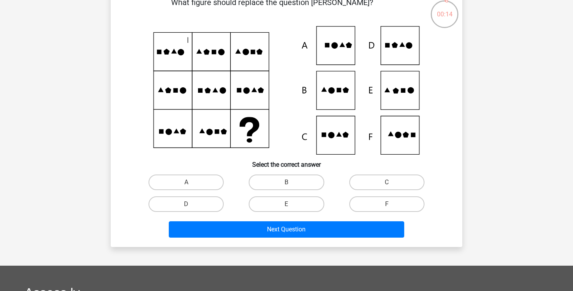
scroll to position [36, 0]
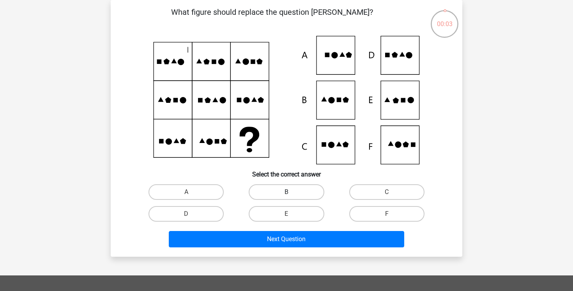
click at [296, 190] on label "B" at bounding box center [286, 192] width 75 height 16
click at [291, 192] on input "B" at bounding box center [288, 194] width 5 height 5
radio input "true"
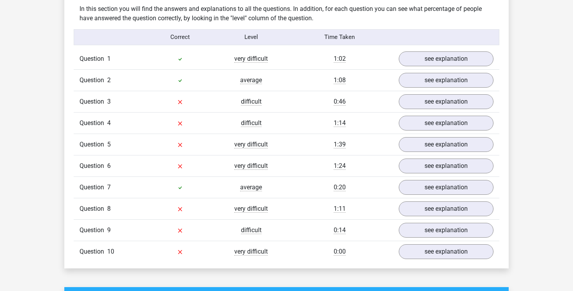
scroll to position [618, 0]
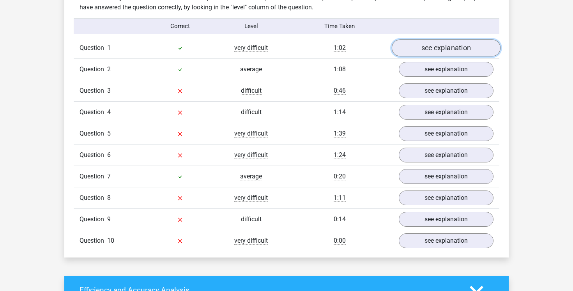
click at [460, 52] on link "see explanation" at bounding box center [446, 47] width 109 height 17
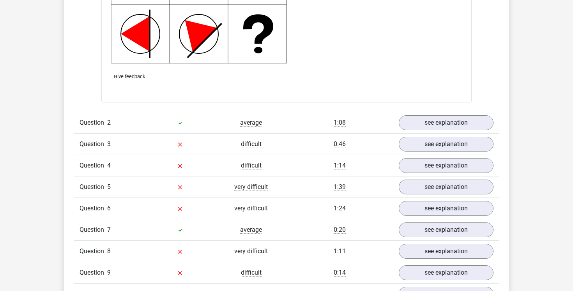
scroll to position [1141, 0]
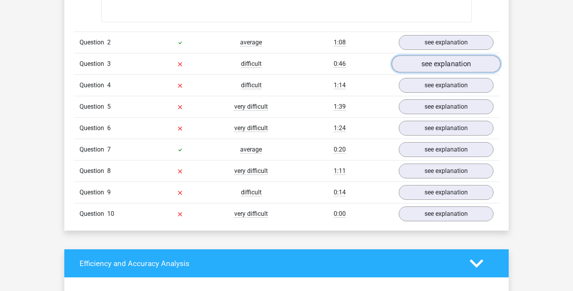
click at [460, 69] on link "see explanation" at bounding box center [446, 63] width 109 height 17
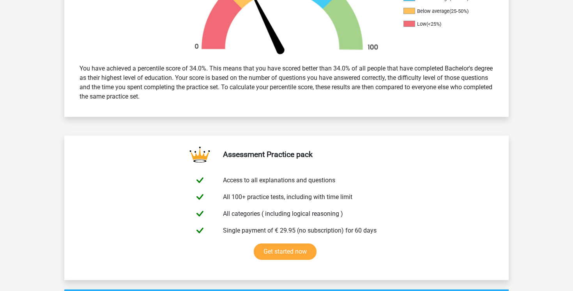
scroll to position [0, 0]
